Goal: Go to known website: Access a specific website the user already knows

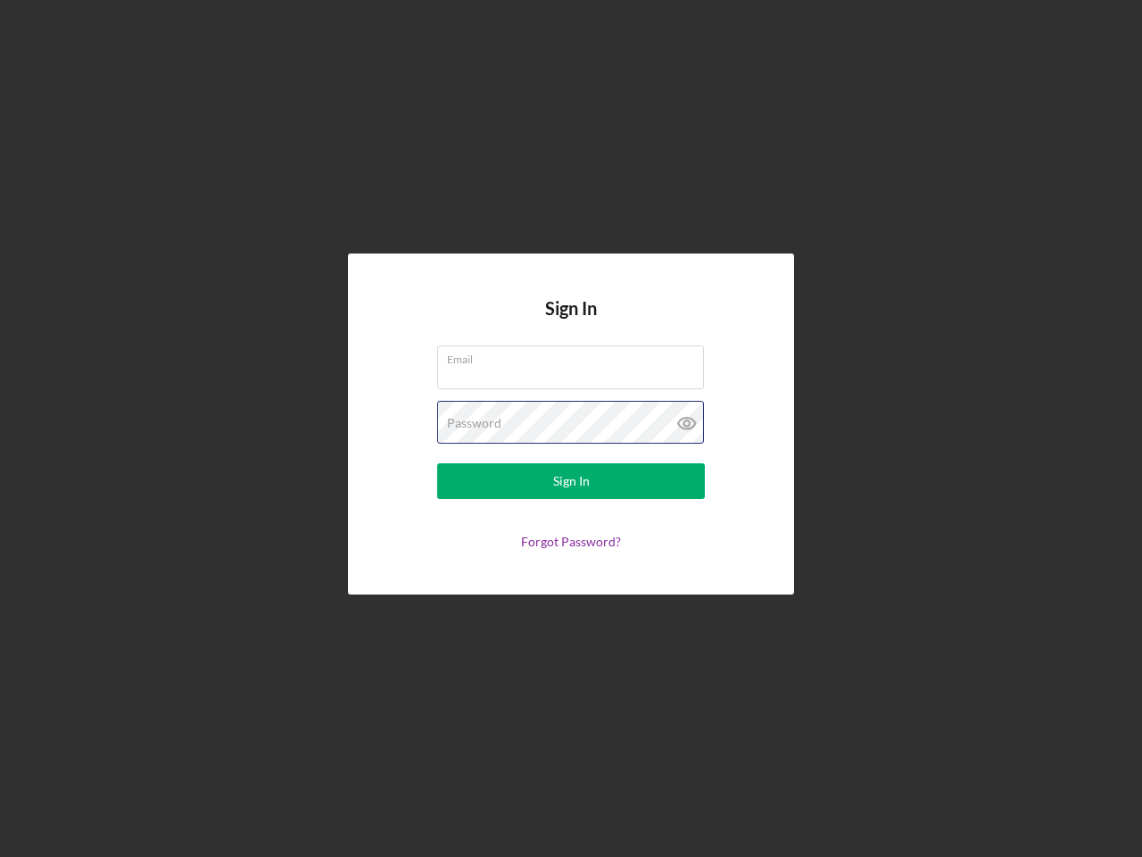
click at [571, 428] on div "Password" at bounding box center [571, 423] width 268 height 45
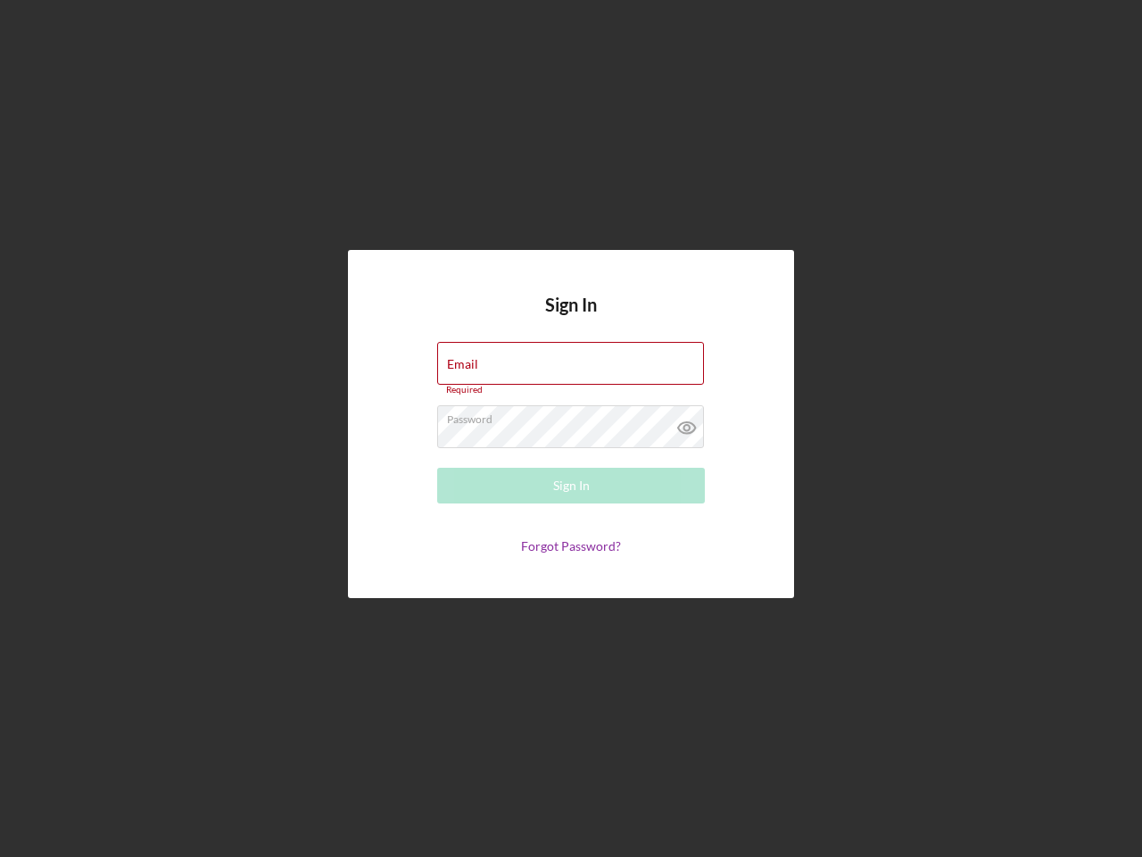
click at [687, 423] on icon at bounding box center [687, 427] width 45 height 45
